Goal: Information Seeking & Learning: Learn about a topic

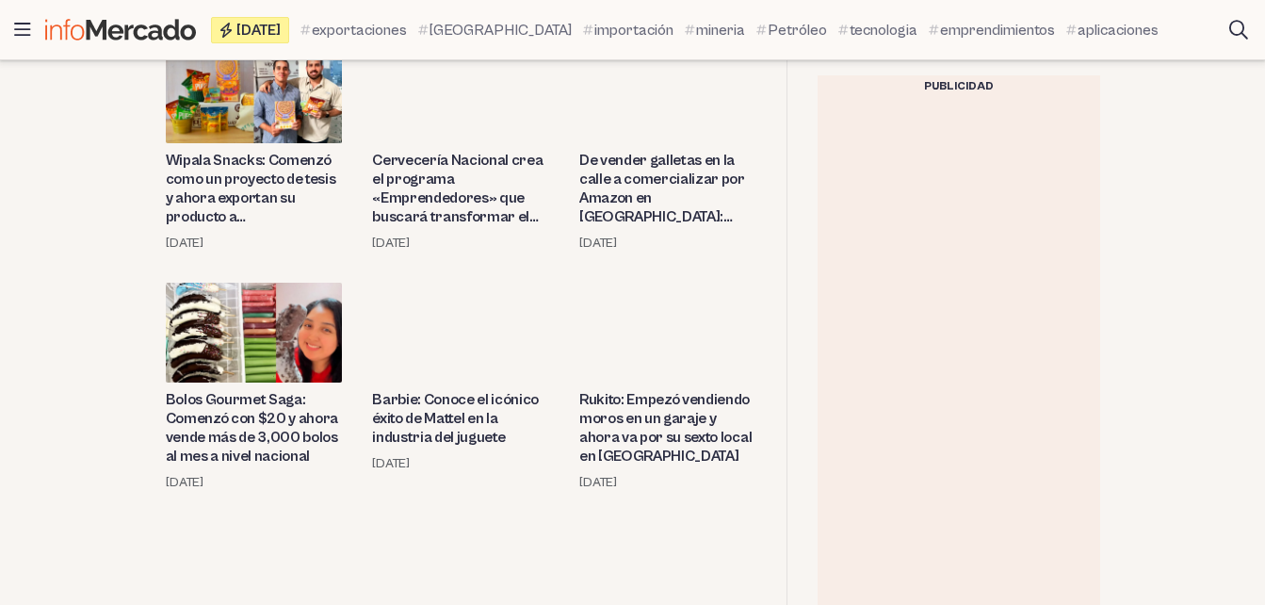
scroll to position [1318, 0]
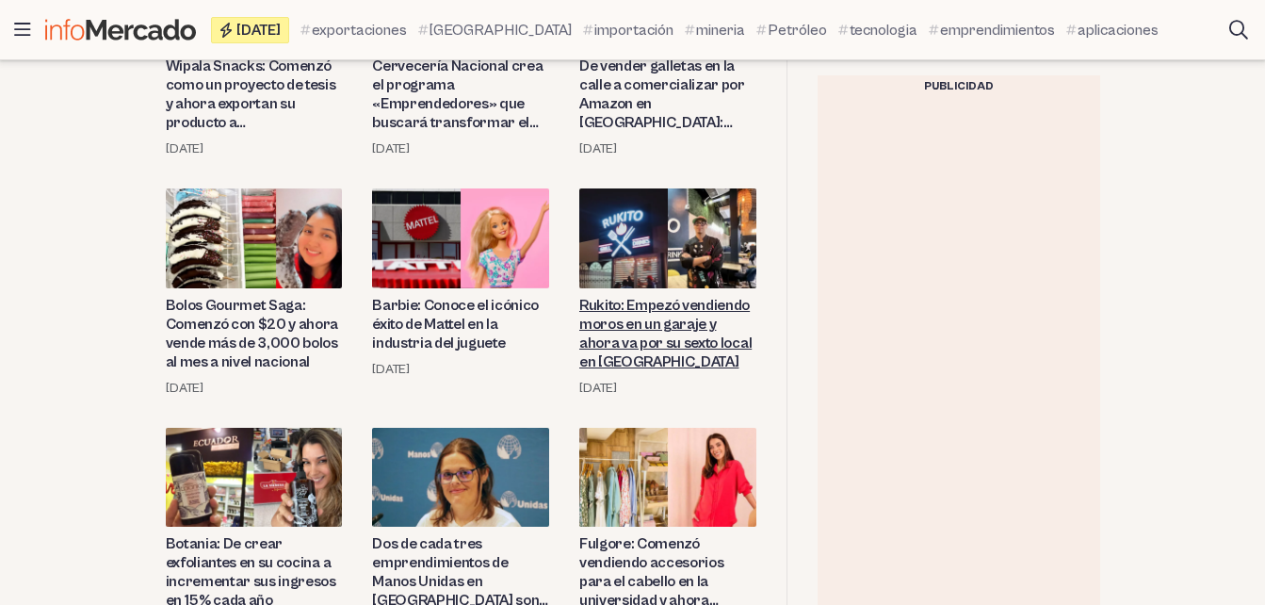
click at [611, 305] on link "Rukito: Empezó vendiendo moros en un garaje y ahora va por su sexto local en [G…" at bounding box center [667, 333] width 177 height 75
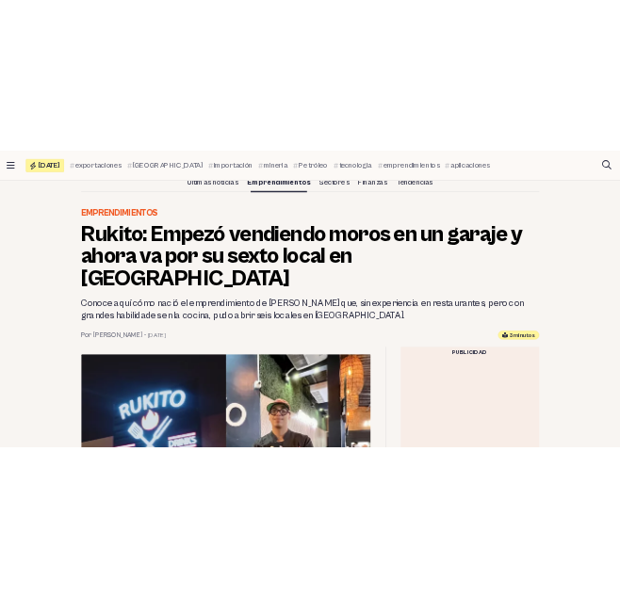
scroll to position [188, 0]
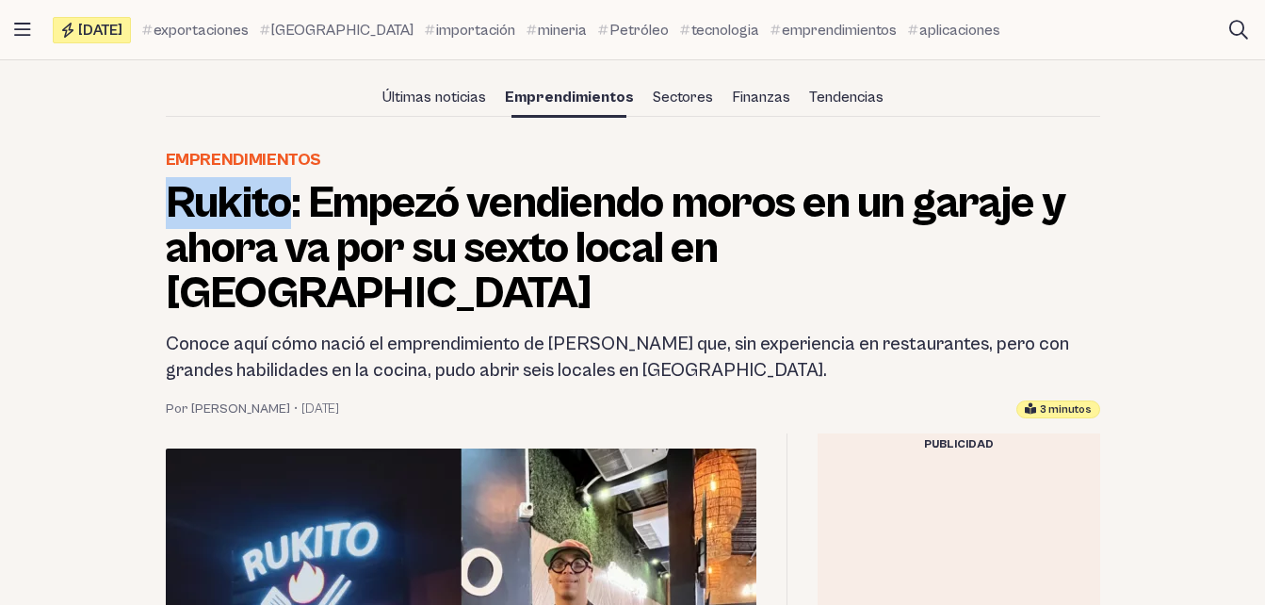
drag, startPoint x: 171, startPoint y: 204, endPoint x: 295, endPoint y: 206, distance: 123.4
click at [295, 206] on h1 "Rukito: Empezó vendiendo moros en un garaje y ahora va por su sexto local en [G…" at bounding box center [633, 249] width 934 height 136
copy h1 "Rukito"
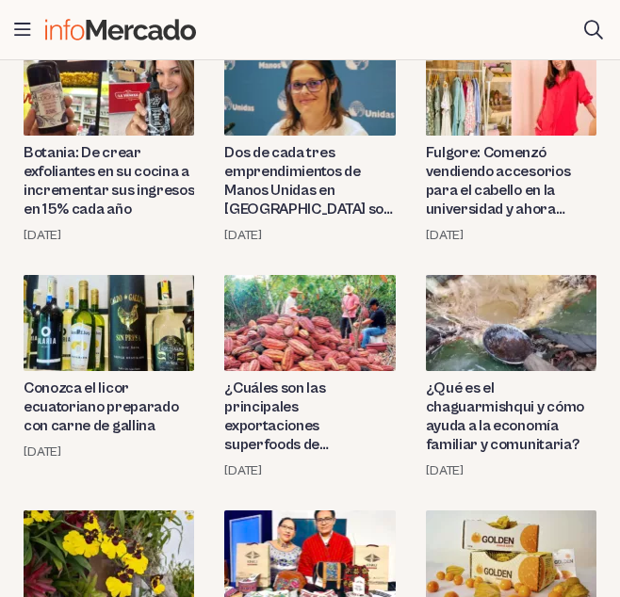
scroll to position [1648, 0]
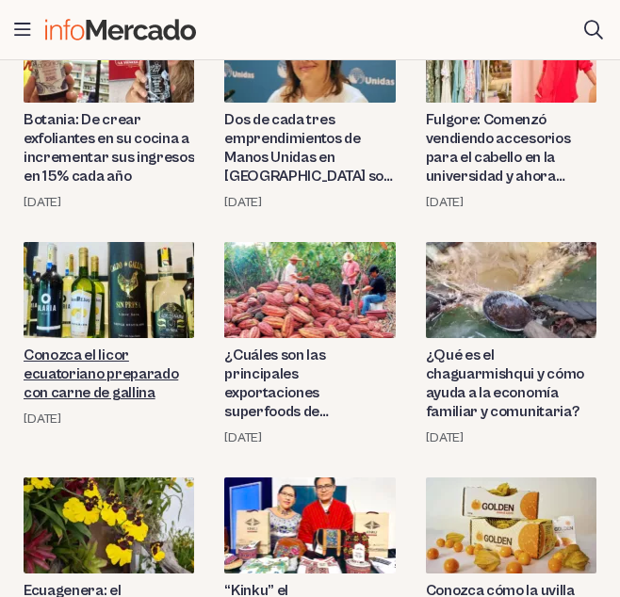
click at [120, 371] on link "Conozca el licor ecuatoriano preparado con carne de gallina" at bounding box center [109, 374] width 170 height 56
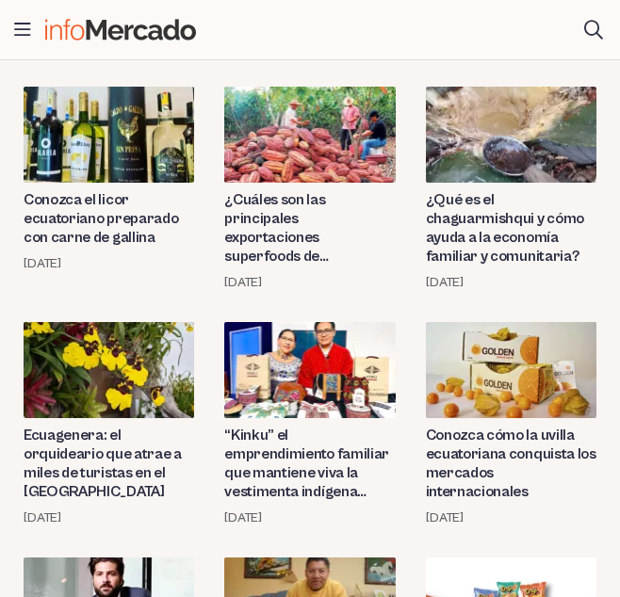
scroll to position [1836, 0]
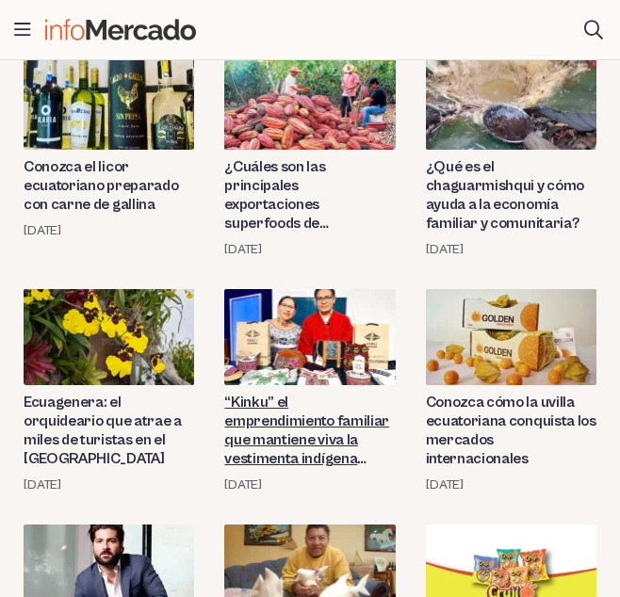
click at [292, 407] on link "“Kinku” el emprendimiento familiar que mantiene viva la vestimenta indígena ecu…" at bounding box center [309, 430] width 170 height 75
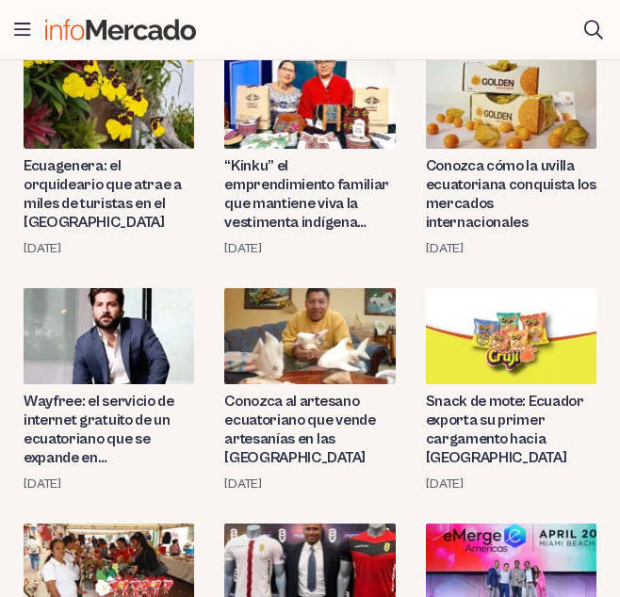
scroll to position [2119, 0]
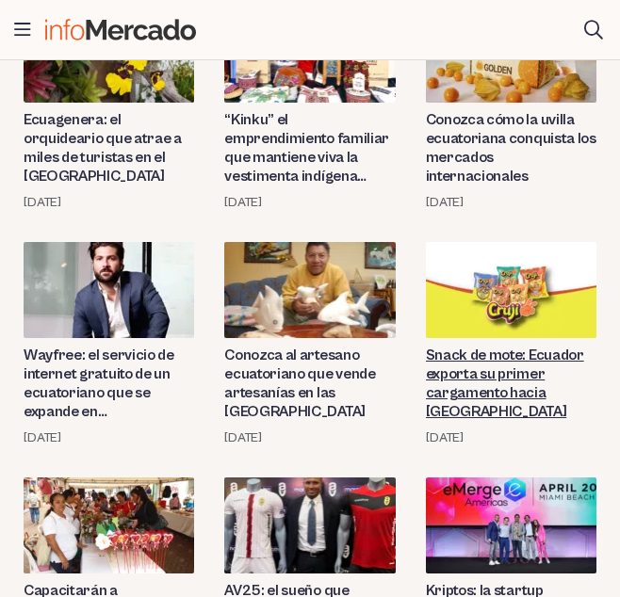
click at [512, 355] on link "Snack de mote: Ecuador exporta su primer cargamento hacia [GEOGRAPHIC_DATA]" at bounding box center [511, 383] width 170 height 75
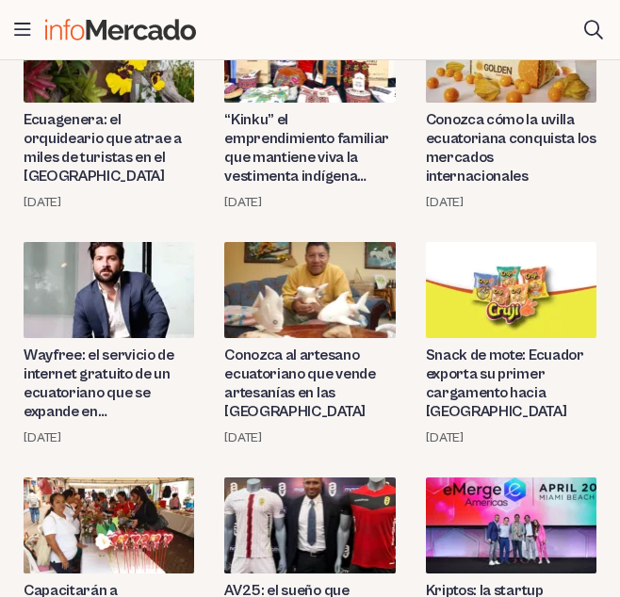
scroll to position [2213, 0]
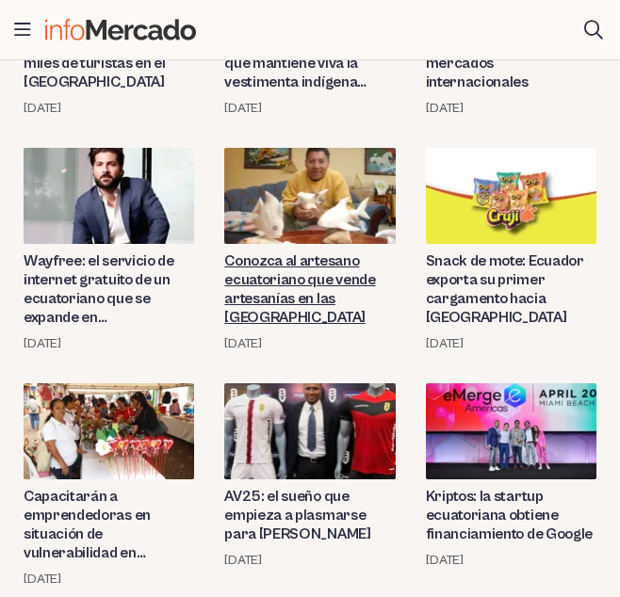
click at [346, 294] on link "Conozca al artesano ecuatoriano que vende artesanías en las [GEOGRAPHIC_DATA]" at bounding box center [309, 288] width 170 height 75
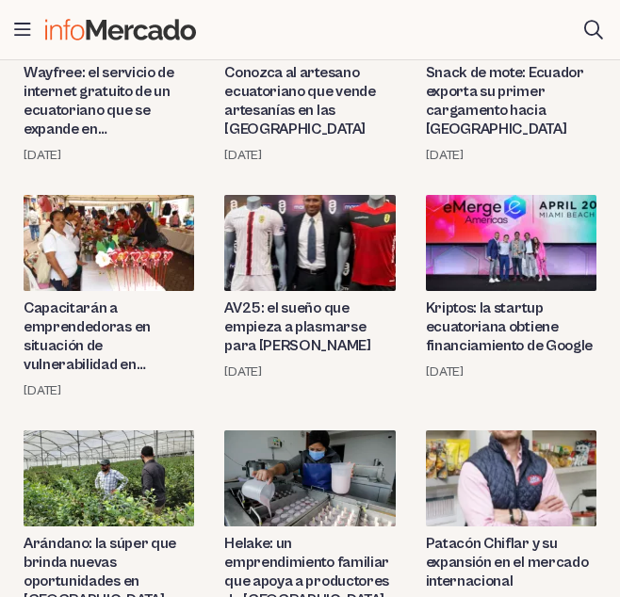
scroll to position [2495, 0]
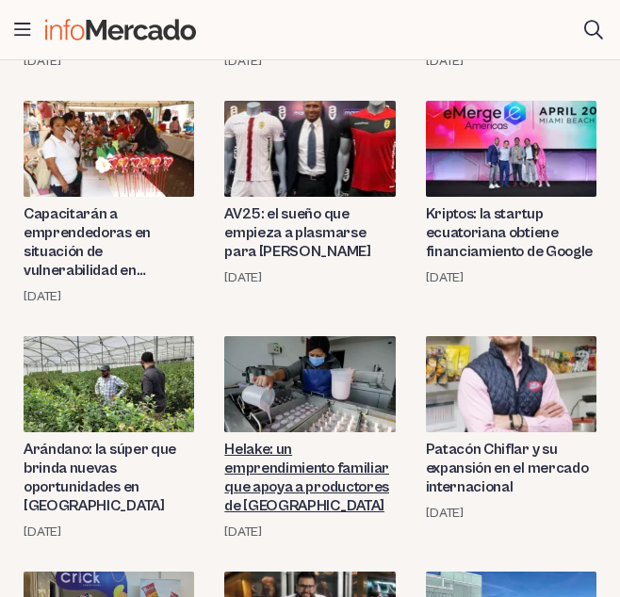
click at [304, 475] on link "Helake: un emprendimiento familiar que apoya a productores de [GEOGRAPHIC_DATA]" at bounding box center [309, 477] width 170 height 75
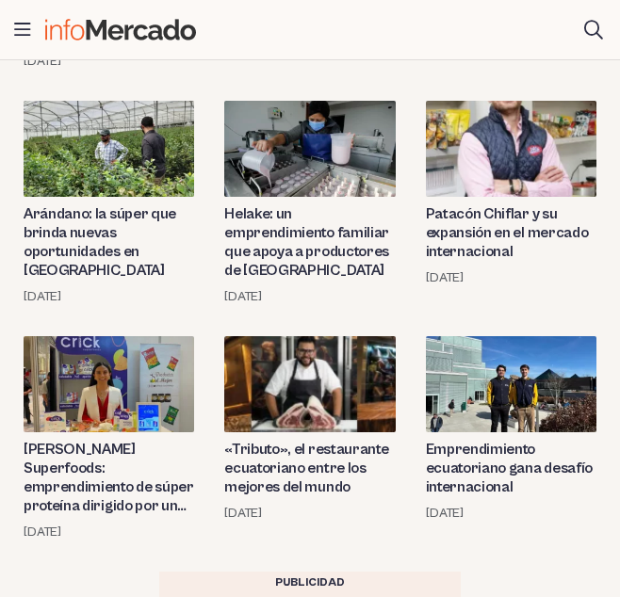
scroll to position [2778, 0]
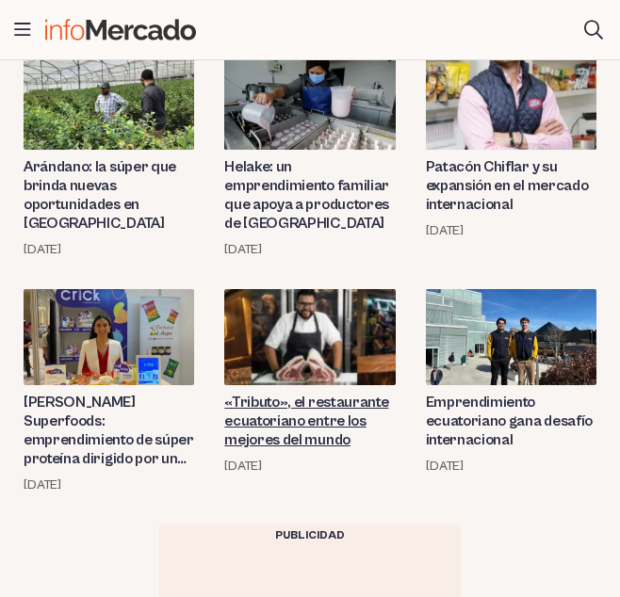
click at [298, 422] on link "«Tributo», el restaurante ecuatoriano entre los mejores del mundo" at bounding box center [309, 421] width 170 height 56
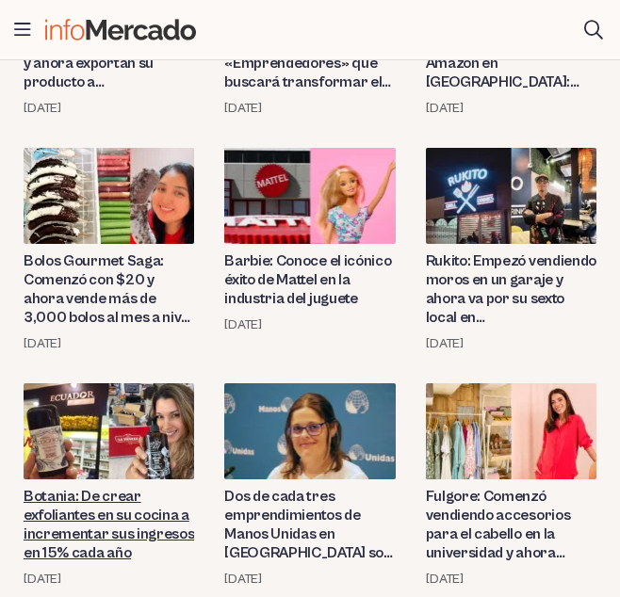
scroll to position [1365, 0]
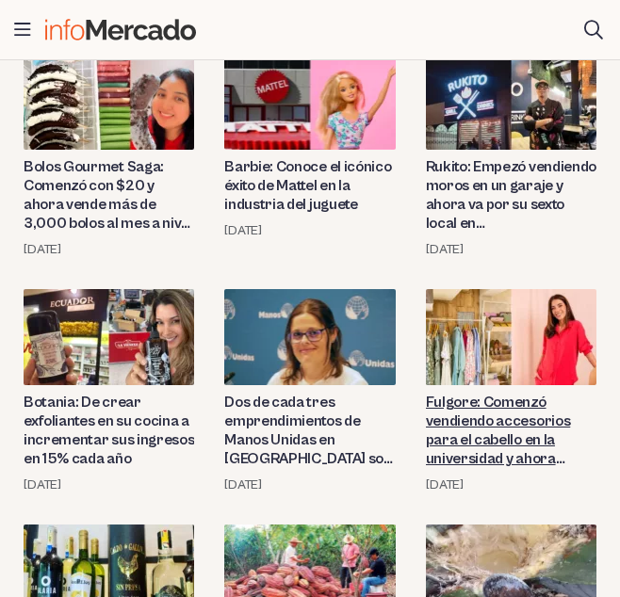
click at [492, 409] on link "Fulgore: Comenzó vendiendo accesorios para el cabello en la universidad y ahora…" at bounding box center [511, 430] width 170 height 75
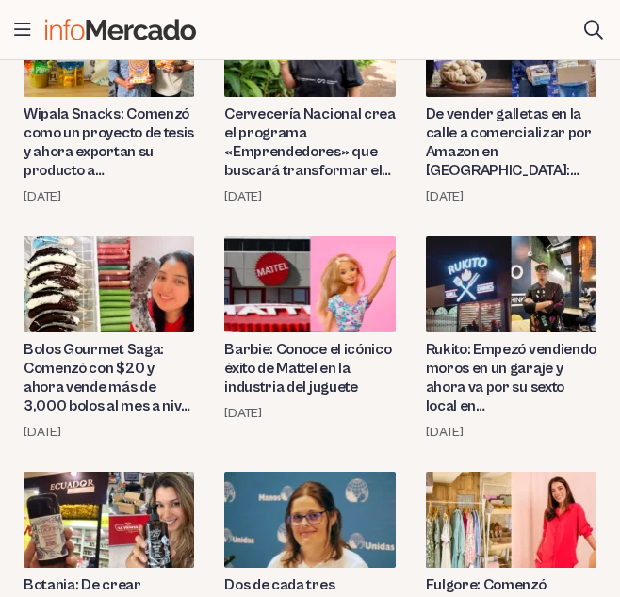
scroll to position [1083, 0]
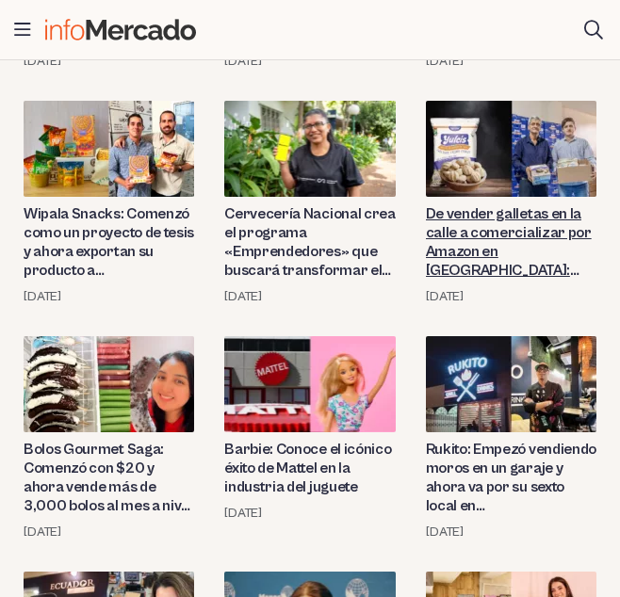
click at [509, 220] on link "De vender galletas en la calle a comercializar por Amazon en [GEOGRAPHIC_DATA]:…" at bounding box center [511, 241] width 170 height 75
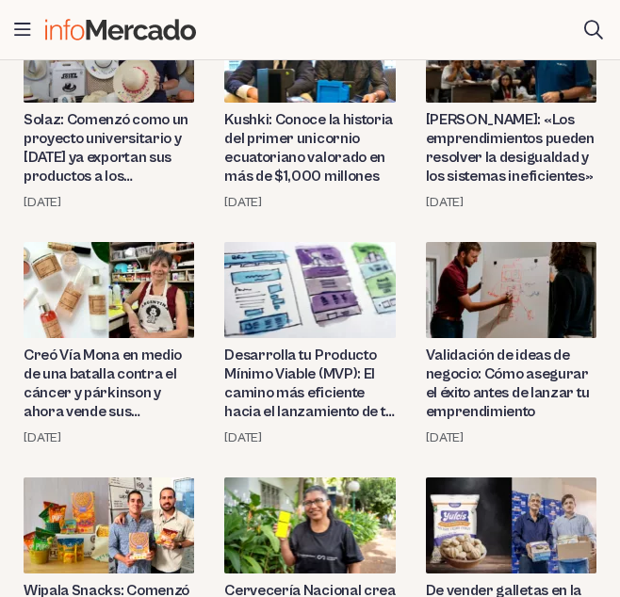
scroll to position [612, 0]
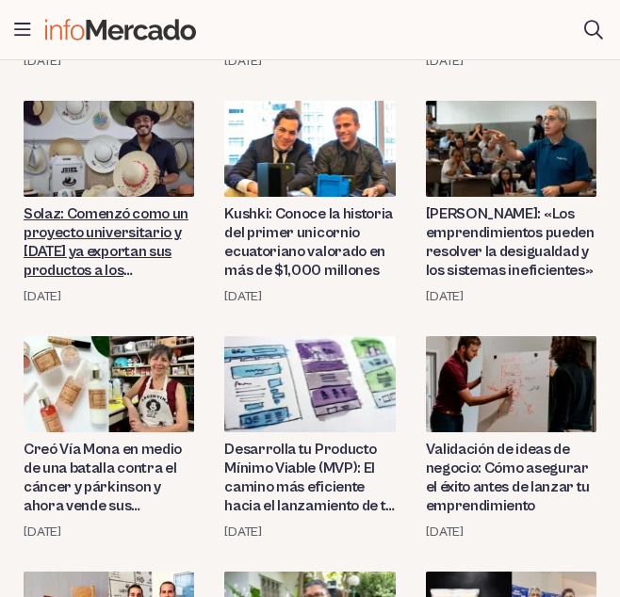
click at [122, 218] on link "Solaz: Comenzó como un proyecto universitario y [DATE] ya exportan sus producto…" at bounding box center [109, 241] width 170 height 75
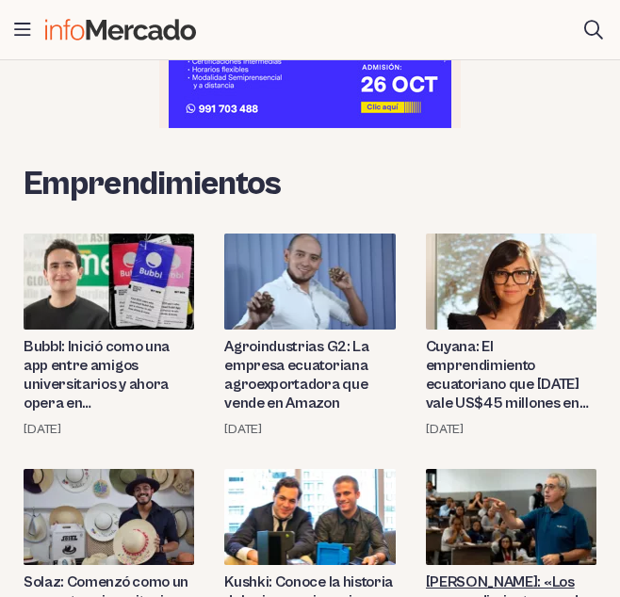
scroll to position [235, 0]
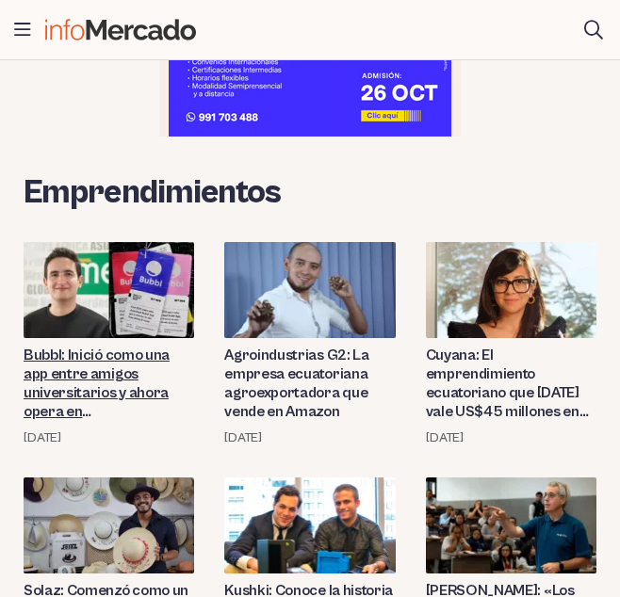
click at [73, 355] on link "Bubbl: Inició como una app entre amigos universitarios y ahora opera en [GEOGRA…" at bounding box center [109, 383] width 170 height 75
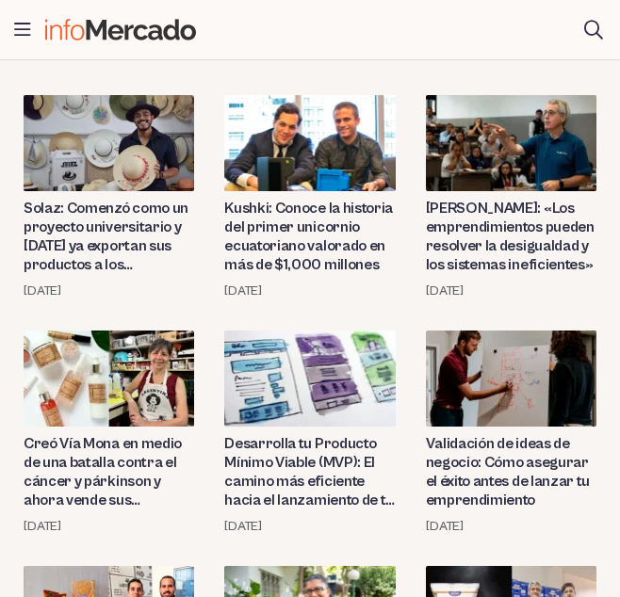
scroll to position [800, 0]
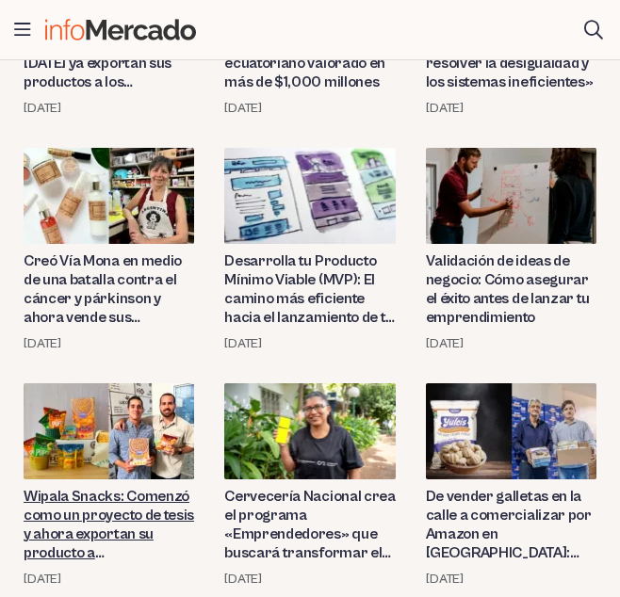
click at [146, 498] on link "Wipala Snacks: Comenzó como un proyecto de tesis y ahora exportan su producto a…" at bounding box center [109, 524] width 170 height 75
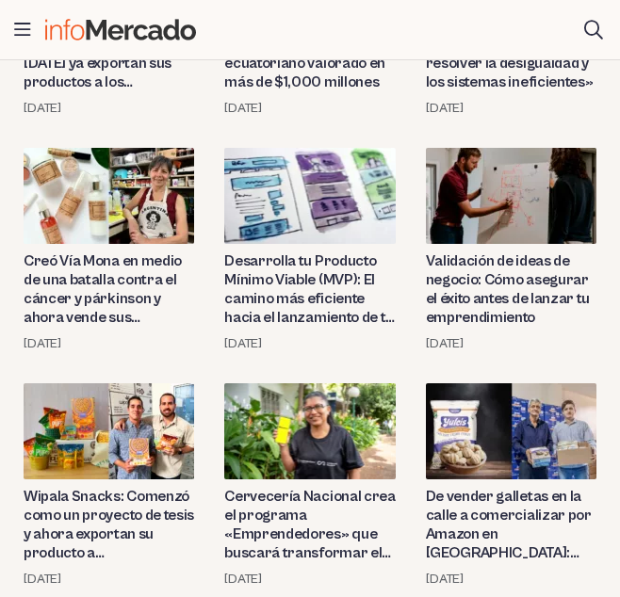
scroll to position [895, 0]
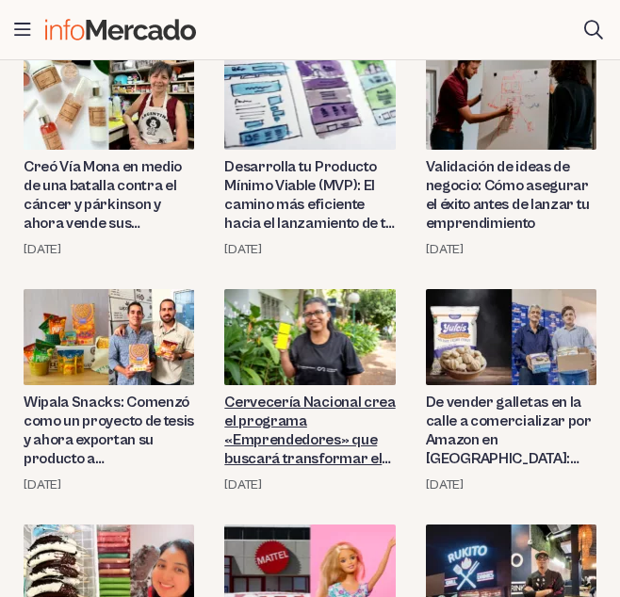
click at [250, 415] on link "Cervecería Nacional crea el programa «Emprendedores» que buscará transformar el…" at bounding box center [309, 430] width 170 height 75
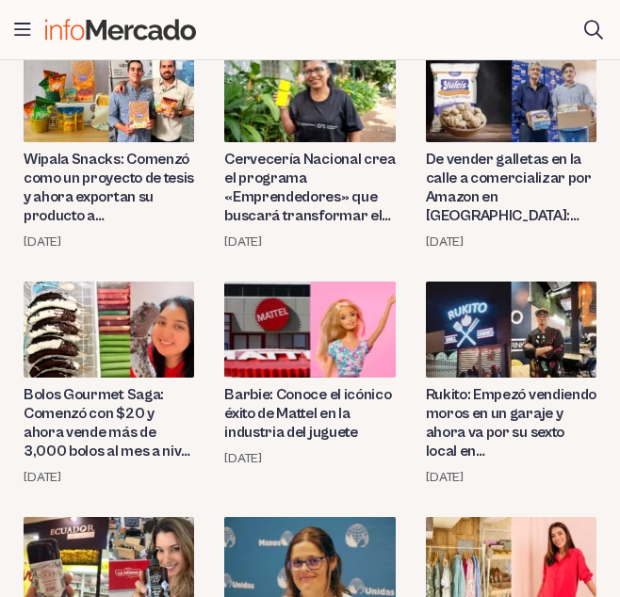
scroll to position [1177, 0]
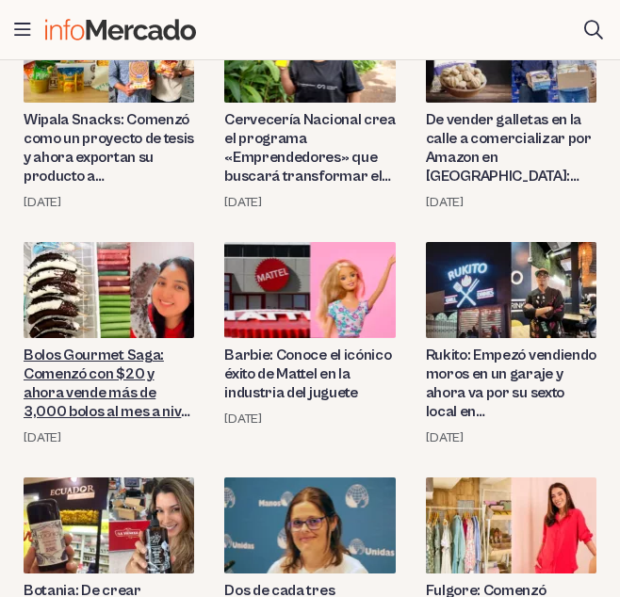
click at [120, 360] on link "Bolos Gourmet Saga: Comenzó con $20 y ahora vende más de 3,000 bolos al mes a n…" at bounding box center [109, 383] width 170 height 75
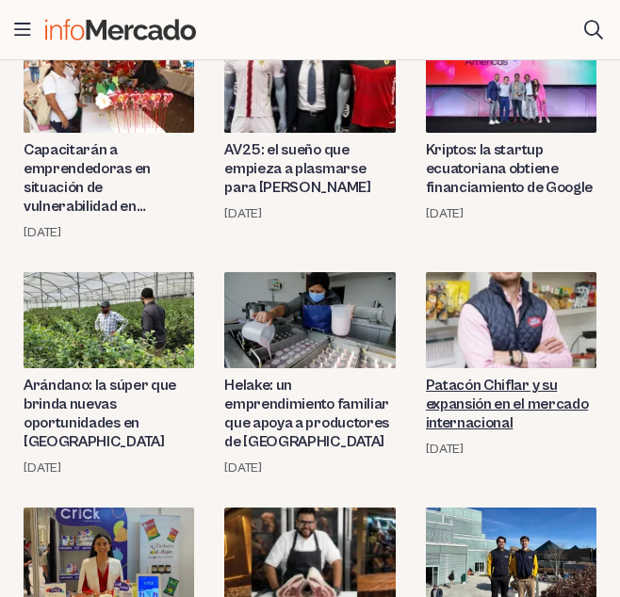
scroll to position [2589, 0]
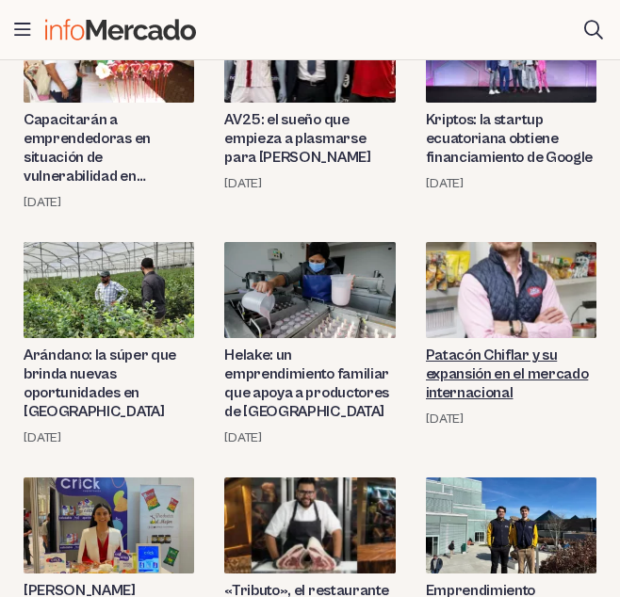
click at [481, 373] on link "Patacón Chiflar y su expansión en el mercado internacional" at bounding box center [511, 374] width 170 height 56
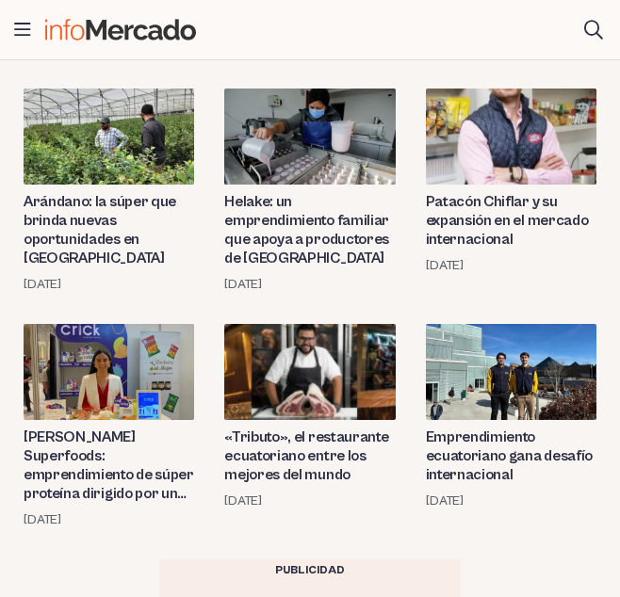
scroll to position [2778, 0]
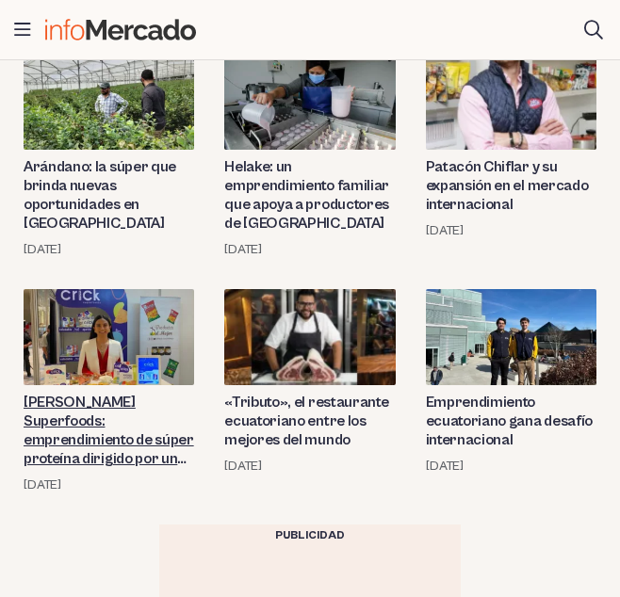
click at [112, 426] on link "[PERSON_NAME] Superfoods: emprendimiento de súper proteína dirigido por una jov…" at bounding box center [109, 430] width 170 height 75
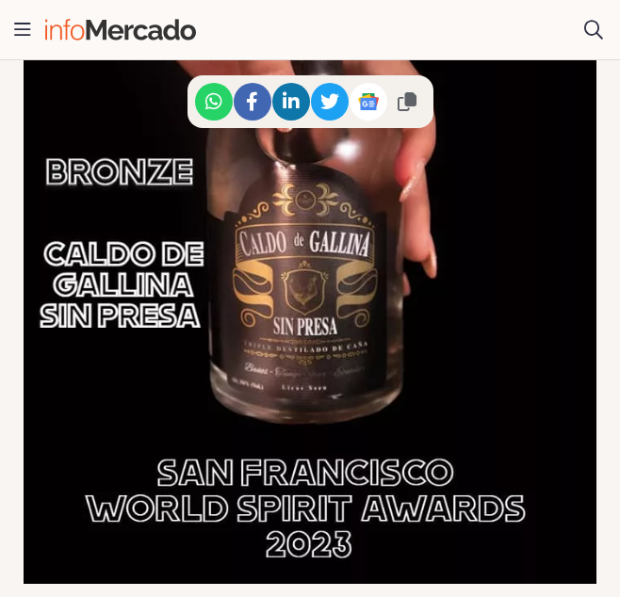
scroll to position [1977, 0]
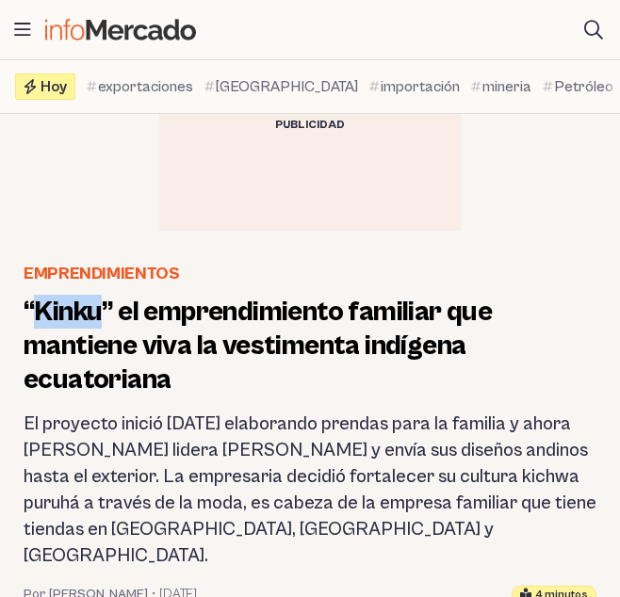
drag, startPoint x: 35, startPoint y: 308, endPoint x: 100, endPoint y: 314, distance: 65.2
click at [100, 314] on h1 "“Kinku” el emprendimiento familiar que mantiene viva la vestimenta indígena ecu…" at bounding box center [310, 346] width 573 height 102
copy h1 "Kinku"
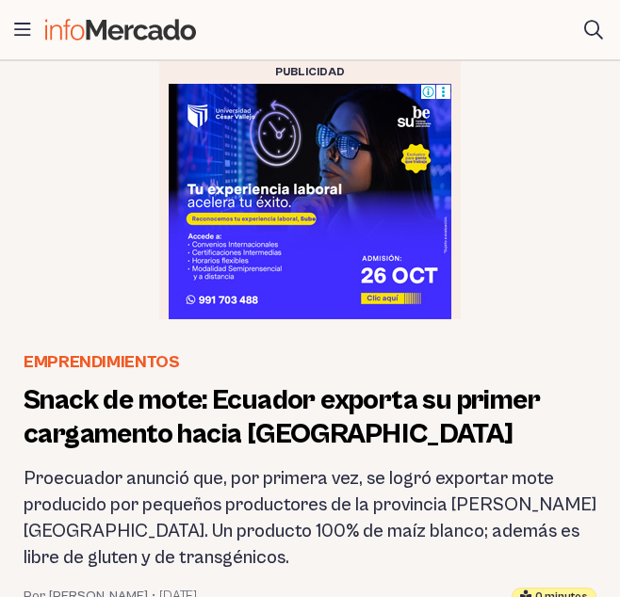
scroll to position [94, 0]
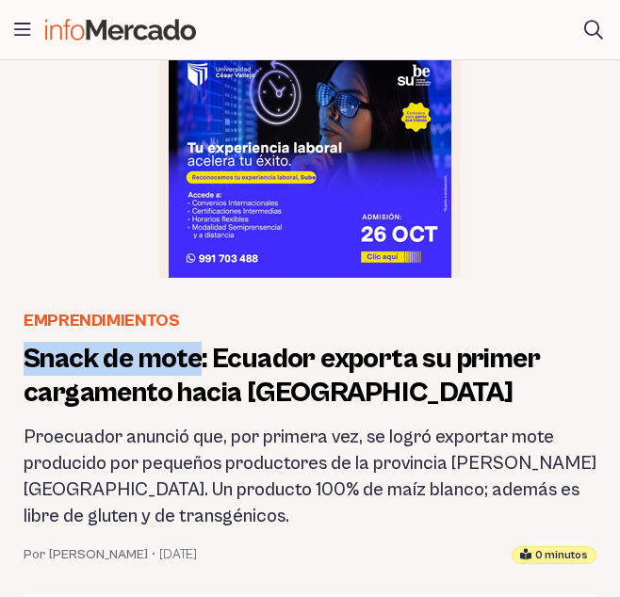
drag, startPoint x: 27, startPoint y: 351, endPoint x: 202, endPoint y: 360, distance: 174.4
click at [202, 360] on h1 "Snack de mote: Ecuador exporta su primer cargamento hacia [GEOGRAPHIC_DATA]" at bounding box center [310, 376] width 573 height 68
copy h1 "Snack de mote"
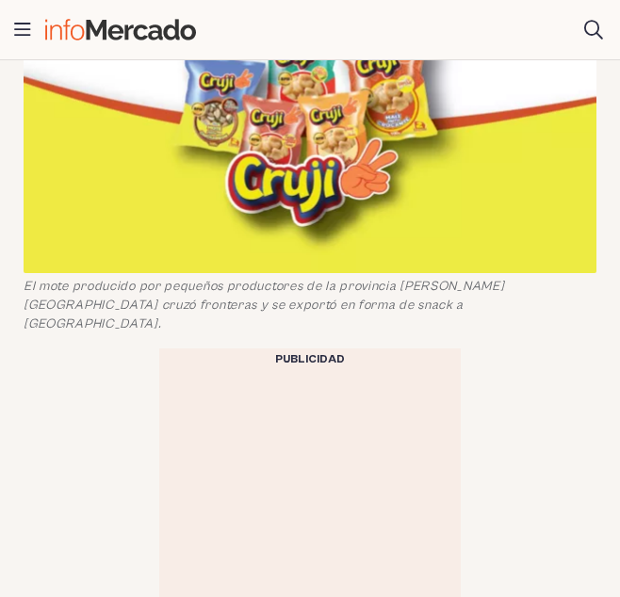
scroll to position [753, 0]
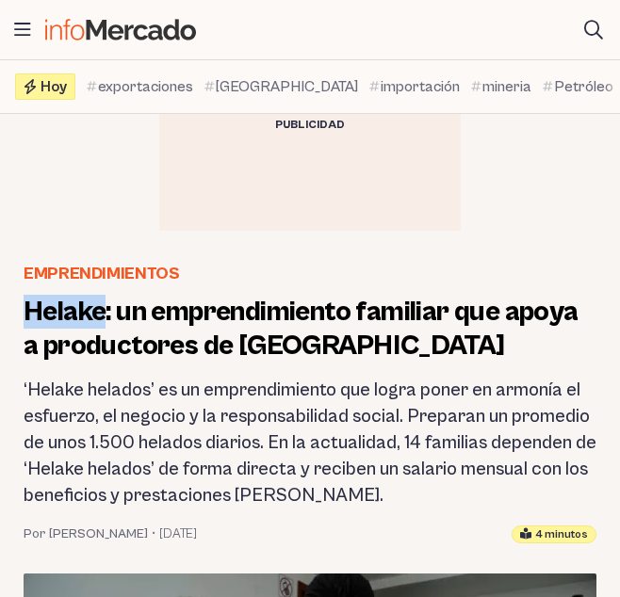
drag, startPoint x: 26, startPoint y: 314, endPoint x: 105, endPoint y: 309, distance: 78.3
click at [105, 309] on h1 "Helake: un emprendimiento familiar que apoya a productores de Azuay" at bounding box center [310, 329] width 573 height 68
copy h1 "Helake"
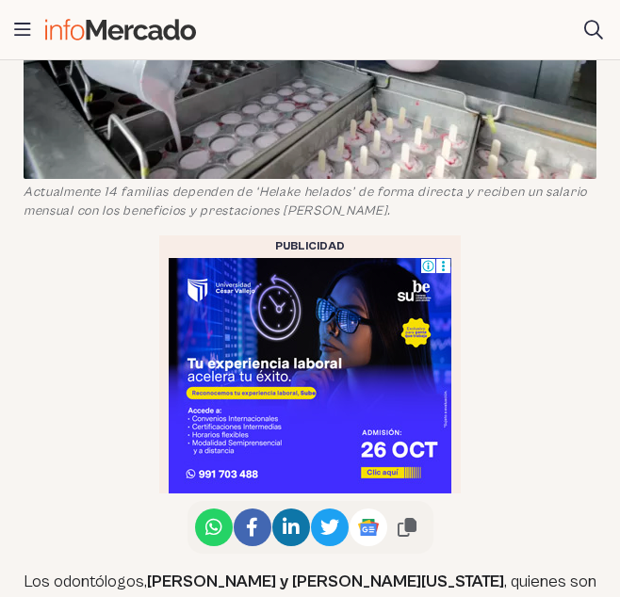
scroll to position [847, 0]
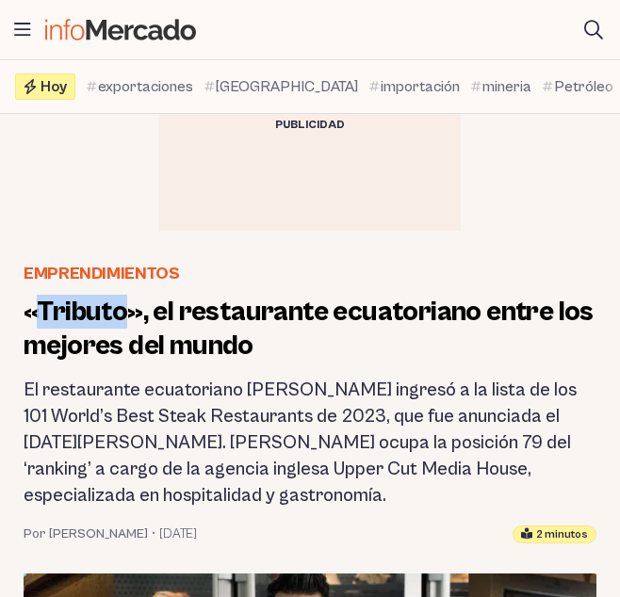
drag, startPoint x: 43, startPoint y: 310, endPoint x: 121, endPoint y: 317, distance: 78.5
click at [121, 317] on h1 "«Tributo», el restaurante ecuatoriano entre los mejores del mundo" at bounding box center [310, 329] width 573 height 68
copy h1 "Tributo"
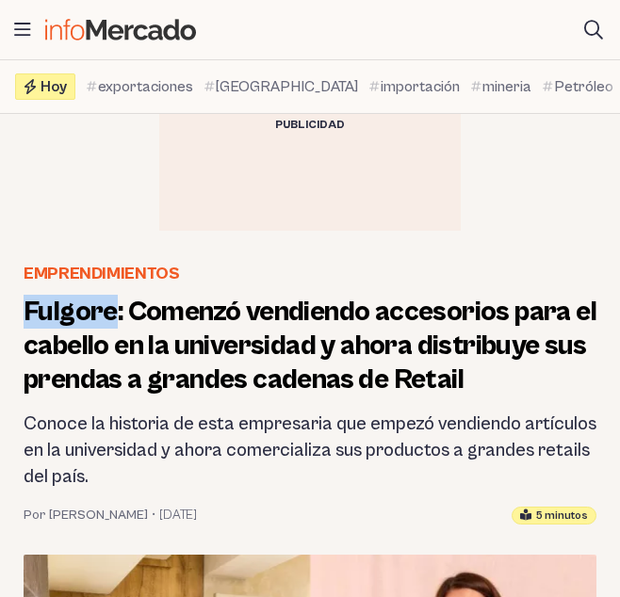
drag, startPoint x: 25, startPoint y: 311, endPoint x: 113, endPoint y: 319, distance: 88.0
click at [113, 319] on h1 "Fulgore: Comenzó vendiendo accesorios para el cabello en la universidad y ahora…" at bounding box center [310, 346] width 573 height 102
copy h1 "Fulgore"
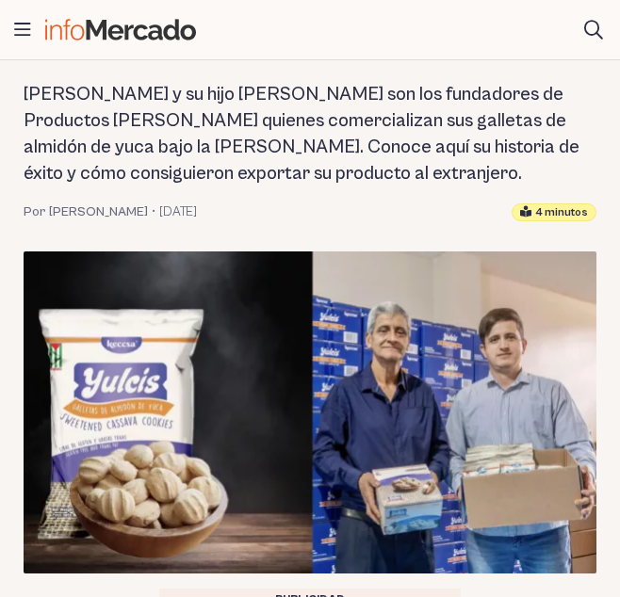
scroll to position [188, 0]
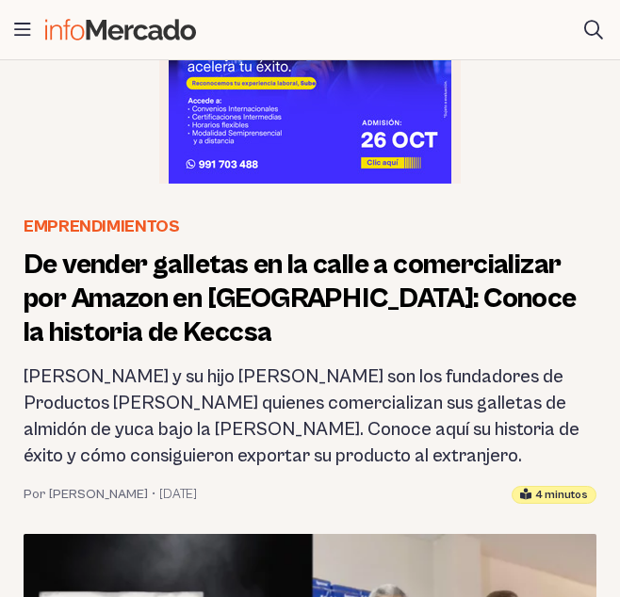
click at [483, 379] on h2 "[PERSON_NAME] y su hijo [PERSON_NAME] son los fundadores de Productos [PERSON_N…" at bounding box center [310, 416] width 573 height 105
drag, startPoint x: 26, startPoint y: 331, endPoint x: 102, endPoint y: 331, distance: 75.3
click at [102, 331] on h1 "De vender galletas en la calle a comercializar por Amazon en [GEOGRAPHIC_DATA]:…" at bounding box center [310, 299] width 573 height 102
click at [104, 331] on h1 "De vender galletas en la calle a comercializar por Amazon en [GEOGRAPHIC_DATA]:…" at bounding box center [310, 299] width 573 height 102
drag, startPoint x: 27, startPoint y: 327, endPoint x: 117, endPoint y: 329, distance: 89.5
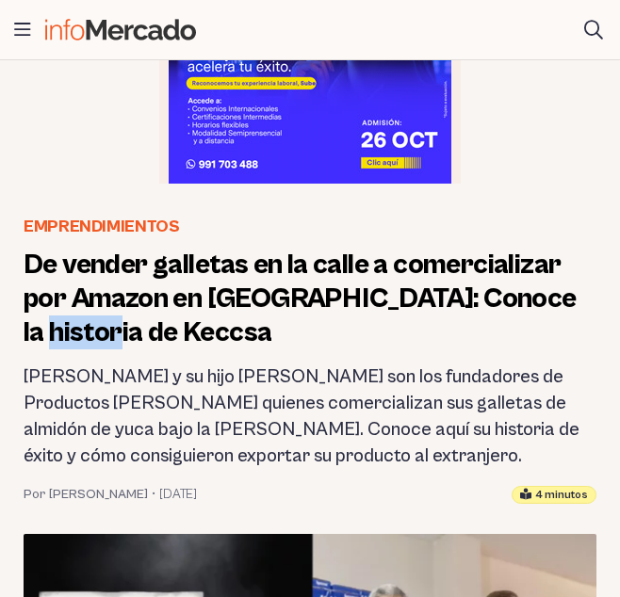
click at [117, 329] on h1 "De vender galletas en la calle a comercializar por Amazon en [GEOGRAPHIC_DATA]:…" at bounding box center [310, 299] width 573 height 102
copy h1 "Keccsa"
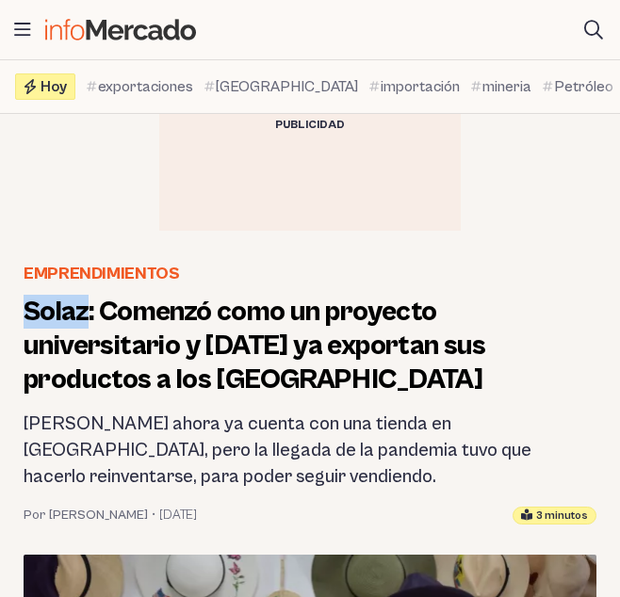
drag, startPoint x: 20, startPoint y: 305, endPoint x: 90, endPoint y: 314, distance: 71.1
click at [90, 314] on header "Emprendimientos Solaz: Comenzó como un proyecto universitario y hoy ya exportan…" at bounding box center [309, 393] width 603 height 264
copy h1 "Solaz"
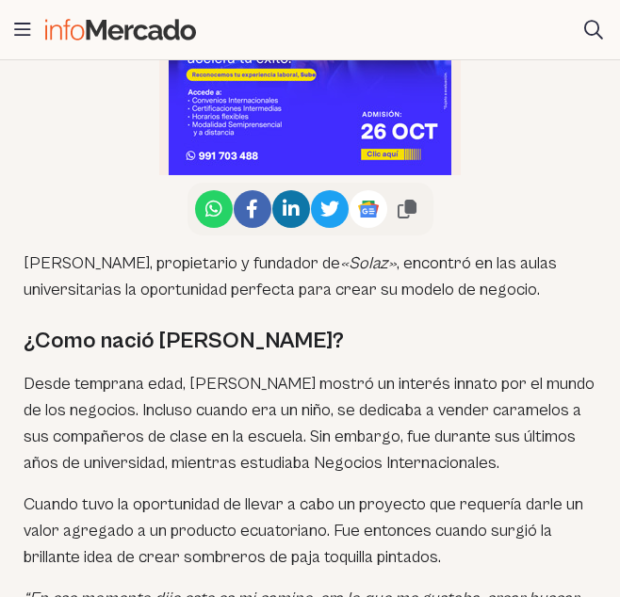
scroll to position [1036, 0]
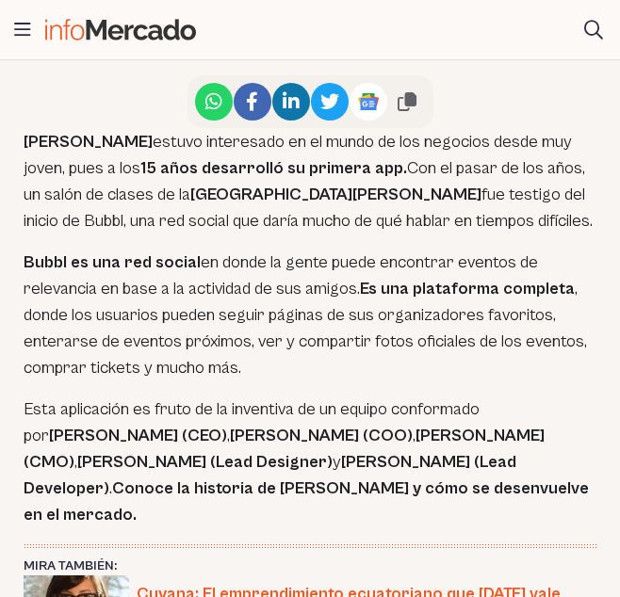
scroll to position [1036, 0]
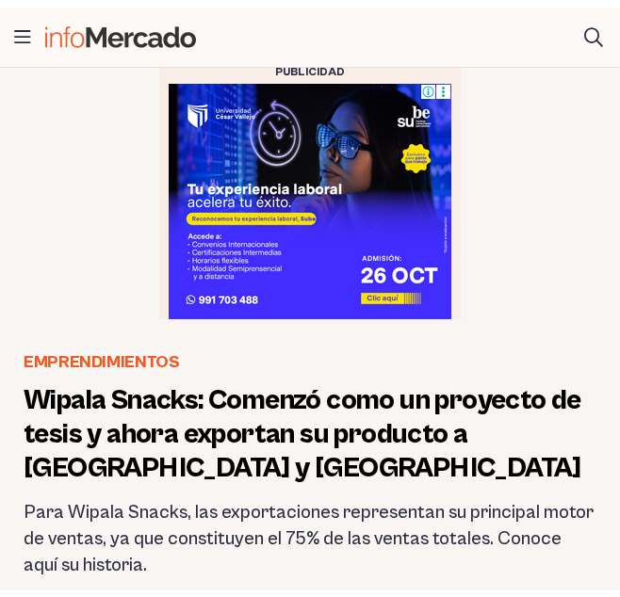
scroll to position [94, 0]
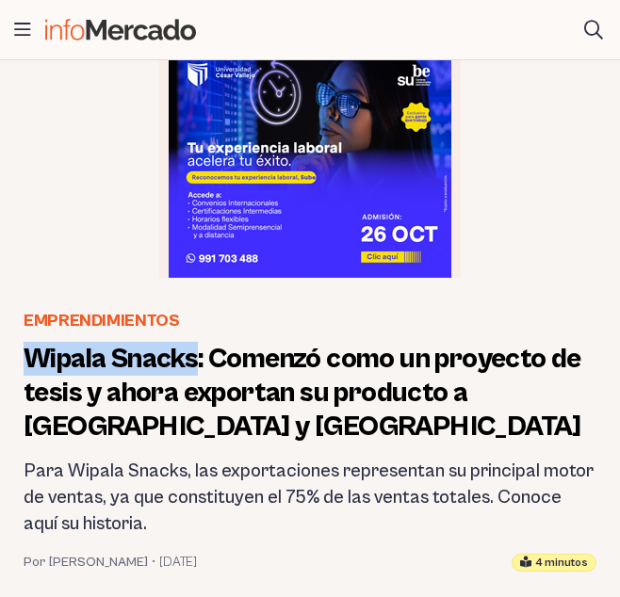
drag, startPoint x: 19, startPoint y: 357, endPoint x: 195, endPoint y: 362, distance: 176.1
click at [195, 362] on header "Emprendimientos Wipala Snacks: Comenzó como un proyecto de tesis y ahora export…" at bounding box center [309, 440] width 603 height 264
copy h1 "Wipala Snacks"
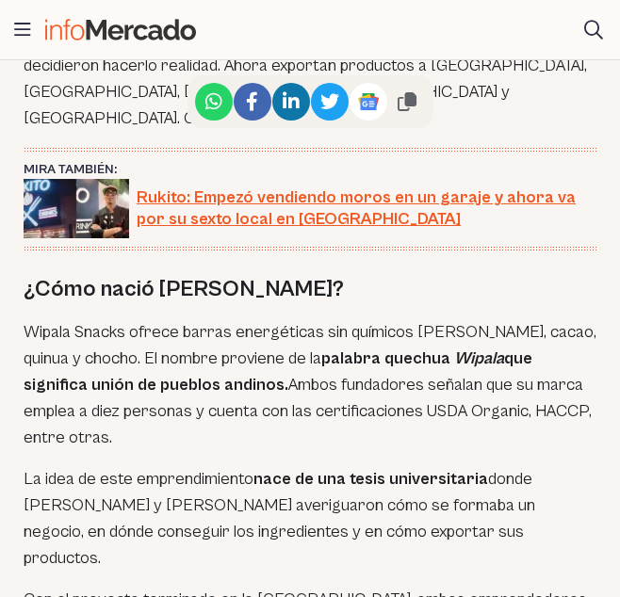
scroll to position [1412, 0]
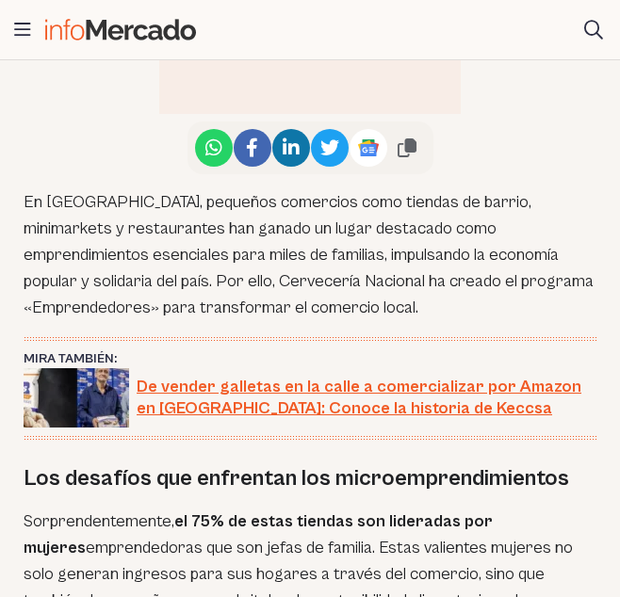
scroll to position [1130, 0]
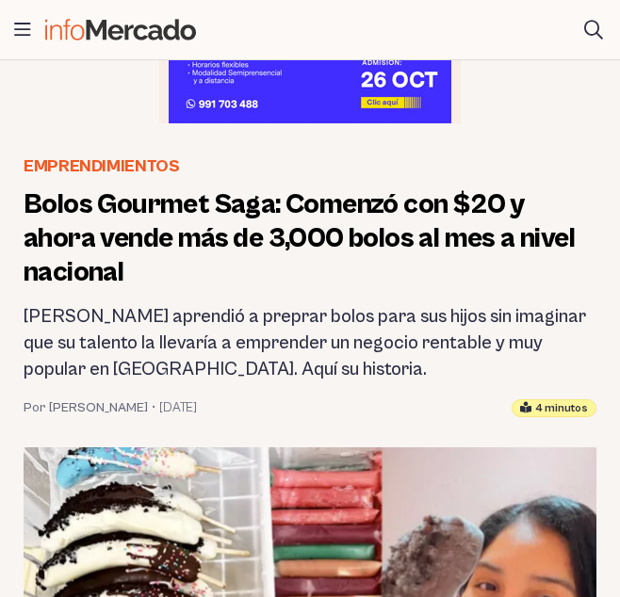
scroll to position [282, 0]
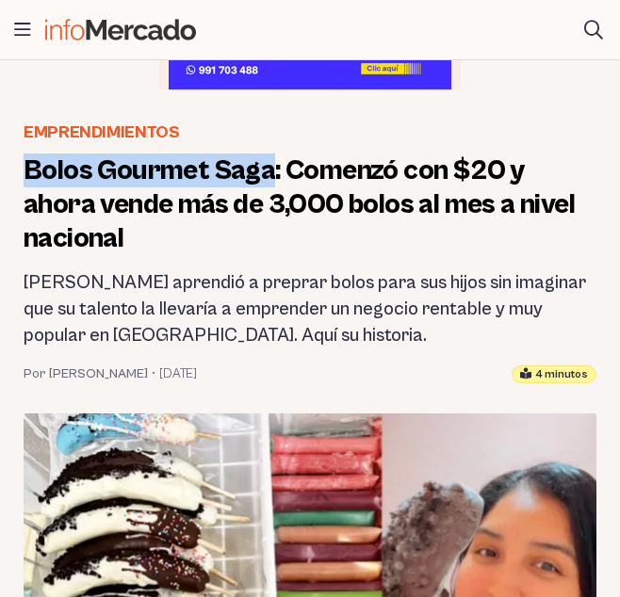
drag, startPoint x: 26, startPoint y: 163, endPoint x: 270, endPoint y: 174, distance: 244.1
click at [270, 174] on h1 "Bolos Gourmet Saga: Comenzó con $20 y ahora vende más de 3,000 bolos al mes a n…" at bounding box center [310, 204] width 573 height 102
copy h1 "Bolos Gourmet Saga"
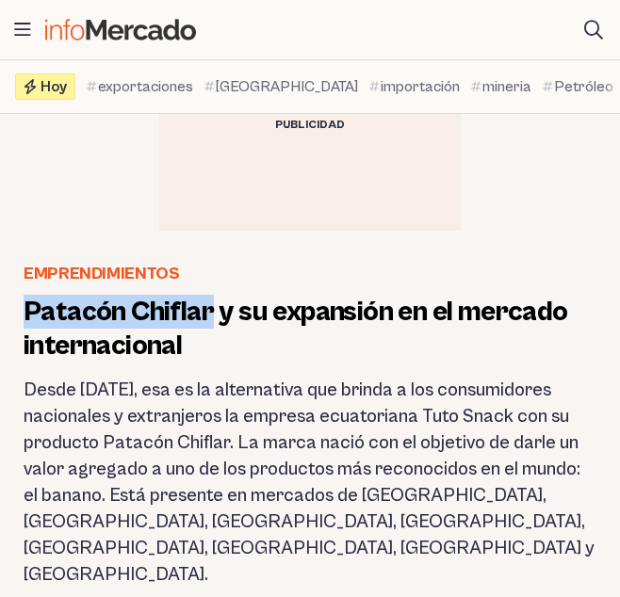
drag, startPoint x: 24, startPoint y: 306, endPoint x: 208, endPoint y: 314, distance: 183.8
click at [208, 314] on h1 "Patacón Chiflar y su expansión en el mercado internacional" at bounding box center [310, 329] width 573 height 68
copy h1 "Patacón Chiflar"
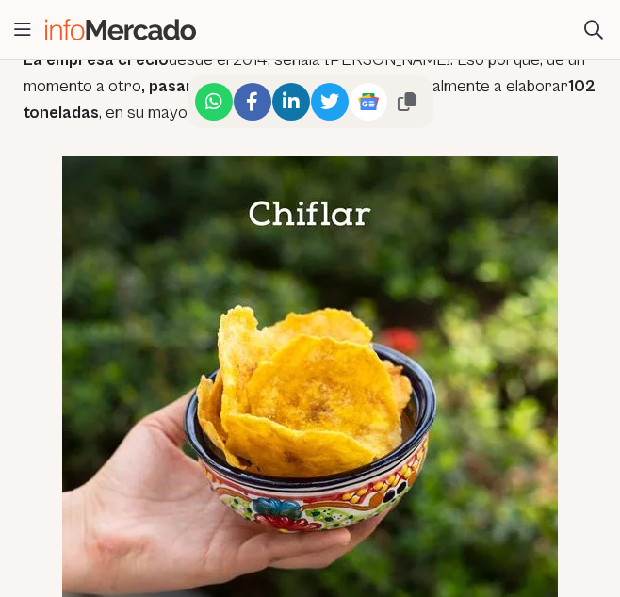
scroll to position [1789, 0]
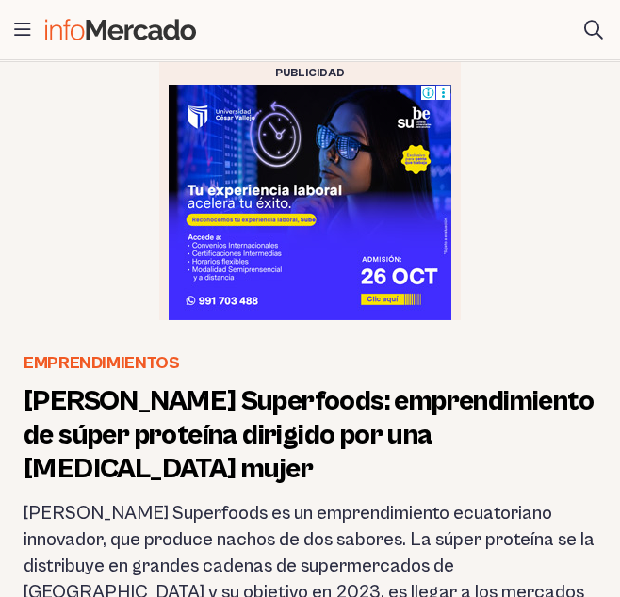
scroll to position [94, 0]
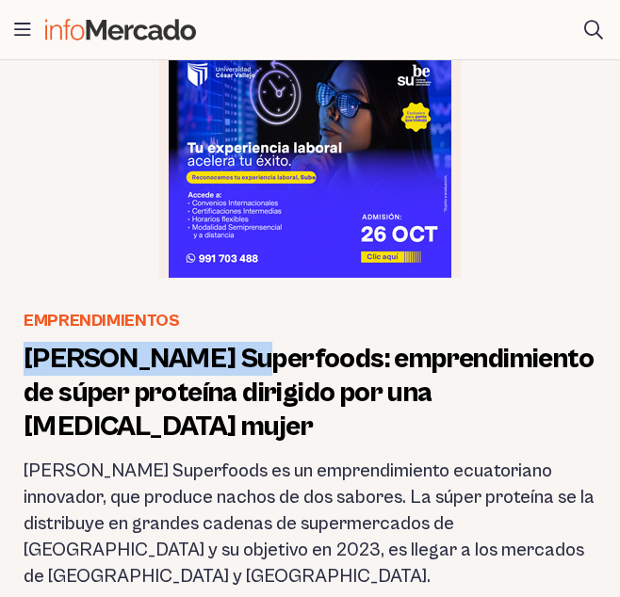
drag, startPoint x: 27, startPoint y: 352, endPoint x: 234, endPoint y: 368, distance: 207.8
click at [234, 368] on h1 "[PERSON_NAME] Superfoods: emprendimiento de súper proteína dirigido por una jov…" at bounding box center [310, 393] width 573 height 102
copy h1 "Crïck Superfoods"
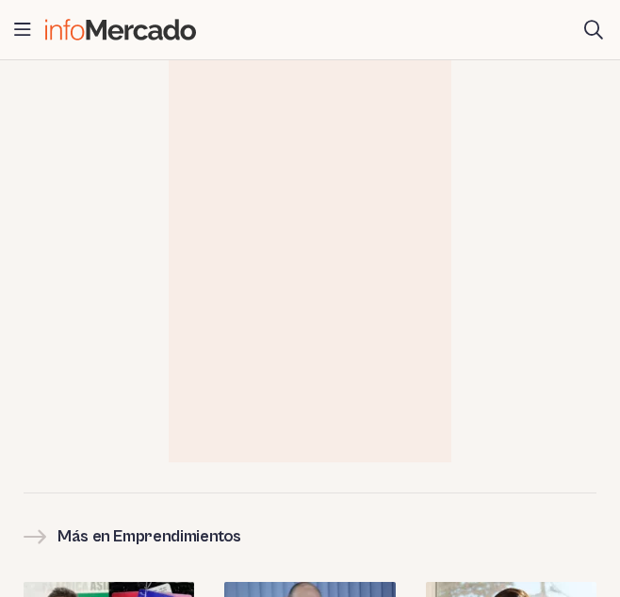
scroll to position [6309, 0]
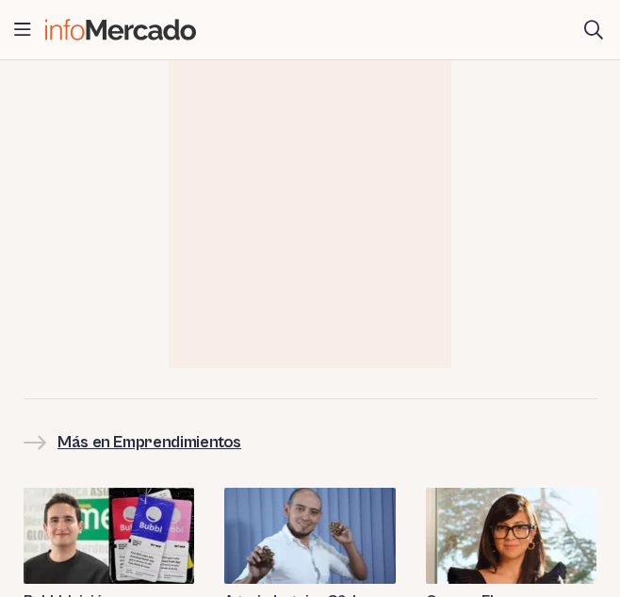
click at [157, 429] on h2 "Más en Emprendimientos" at bounding box center [149, 442] width 184 height 26
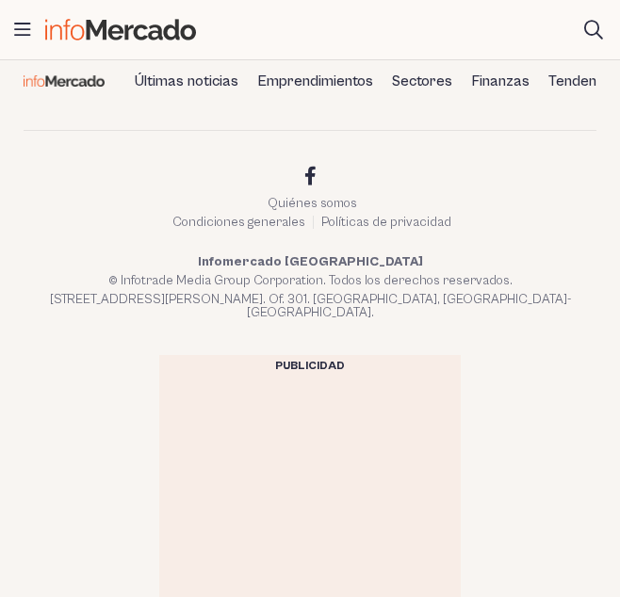
scroll to position [4049, 0]
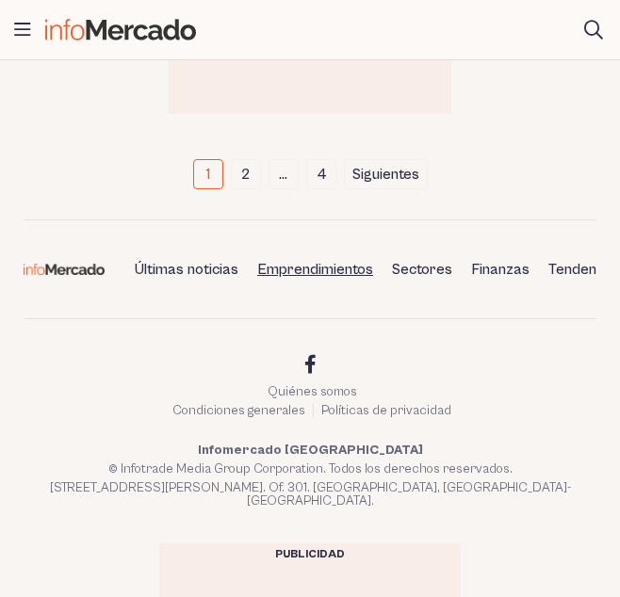
click at [344, 267] on link "Emprendimientos" at bounding box center [315, 269] width 131 height 32
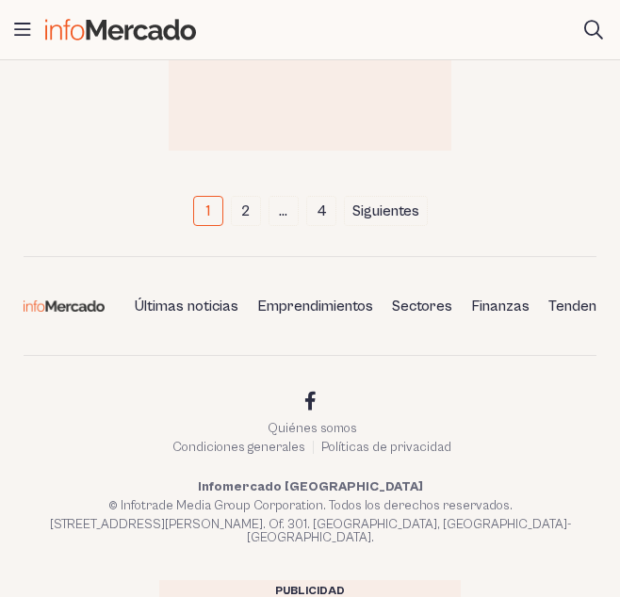
scroll to position [4049, 0]
